Goal: Book appointment/travel/reservation

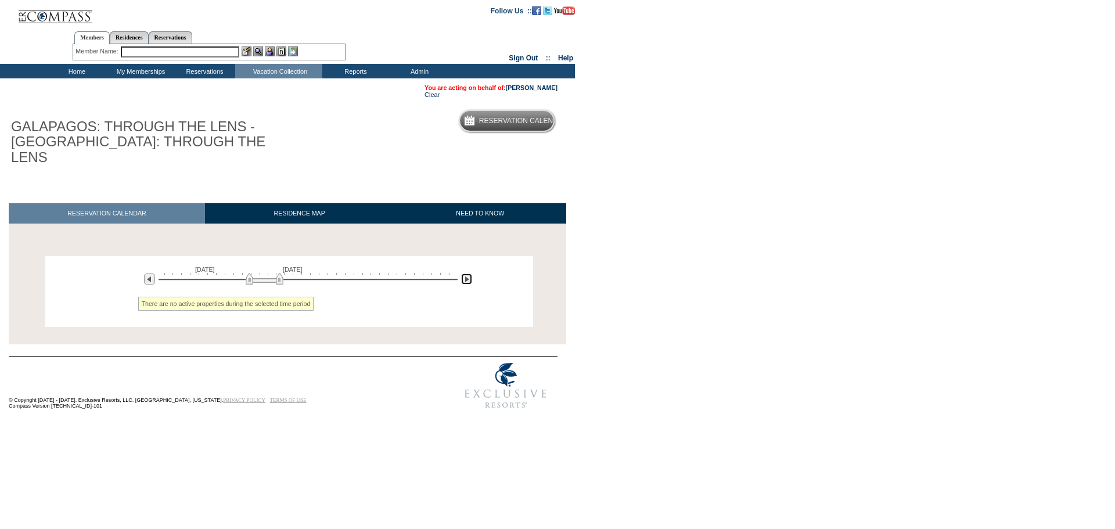
click at [466, 274] on img at bounding box center [466, 279] width 11 height 11
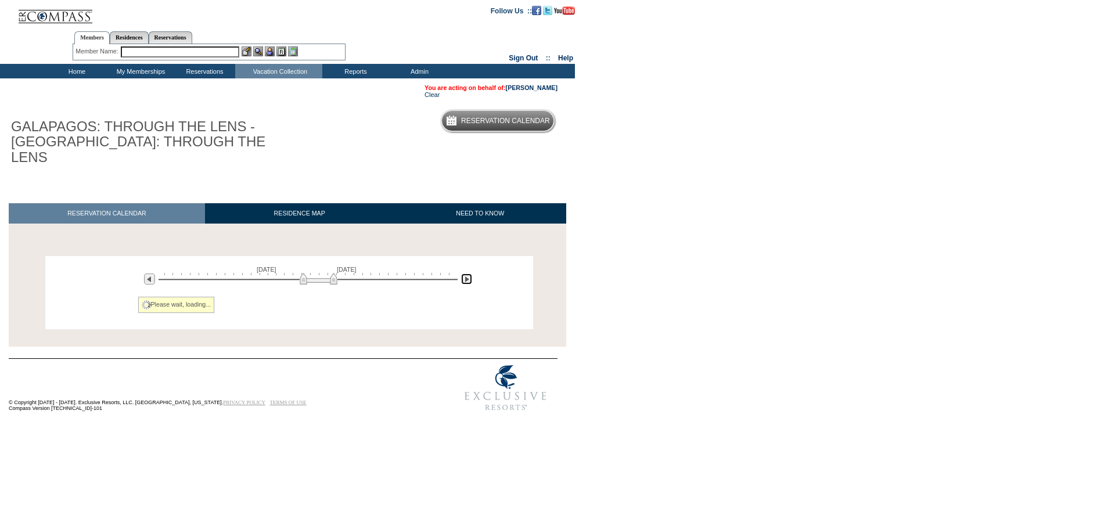
click at [466, 274] on img at bounding box center [466, 279] width 11 height 11
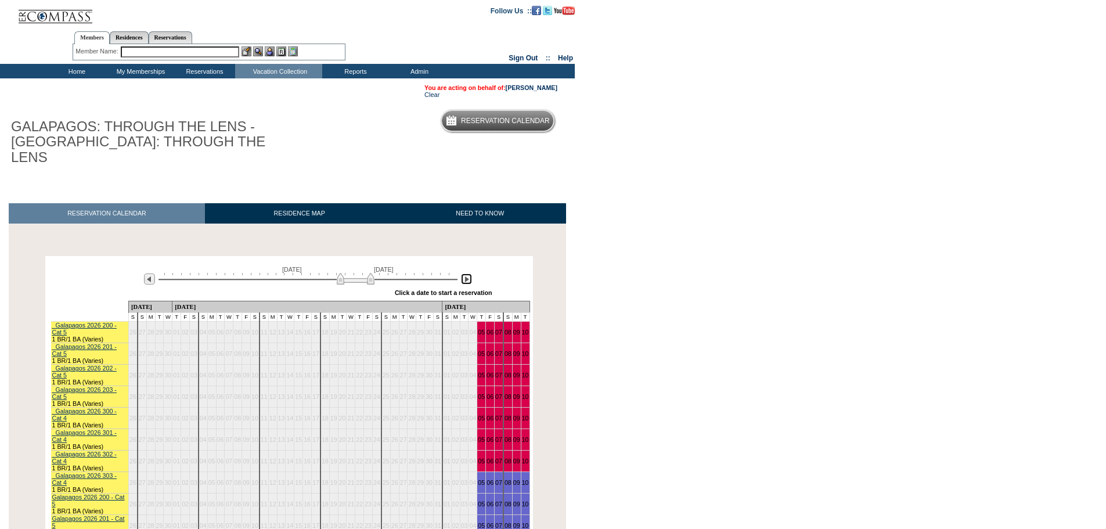
click at [370, 273] on img at bounding box center [356, 279] width 38 height 12
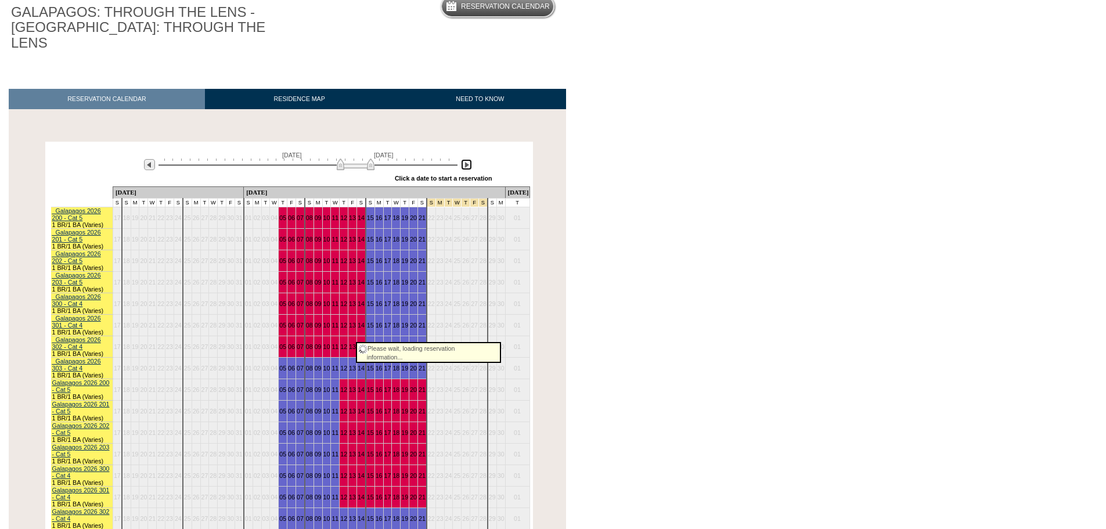
scroll to position [116, 0]
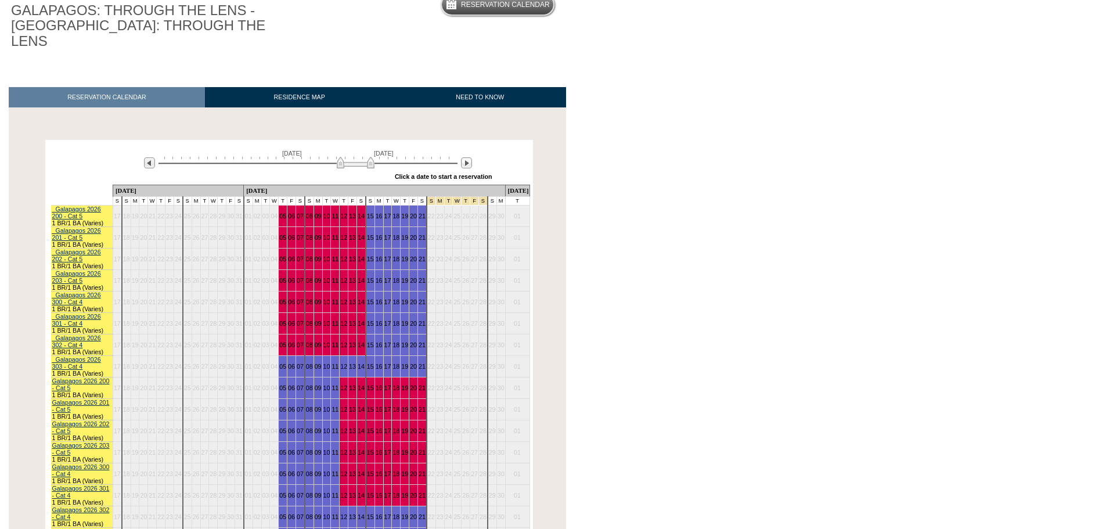
click at [624, 192] on body "Follow Us ::" at bounding box center [553, 148] width 1106 height 529
